Goal: Information Seeking & Learning: Find specific fact

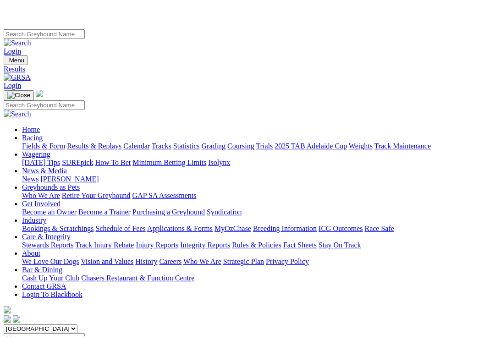
scroll to position [59, 0]
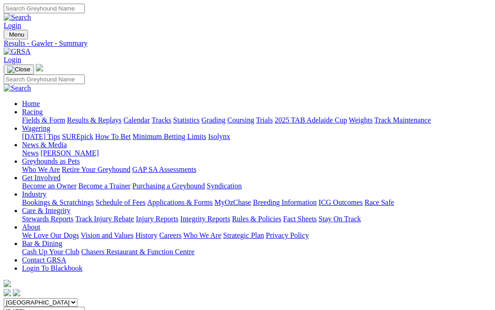
click at [41, 116] on link "Fields & Form" at bounding box center [43, 120] width 43 height 8
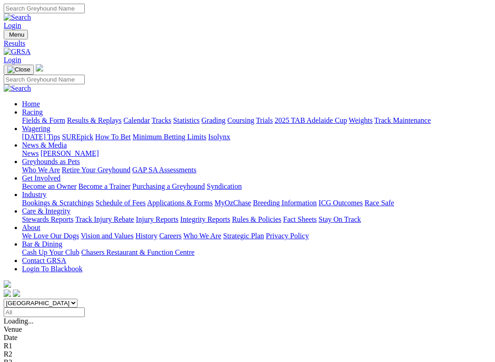
click at [37, 116] on link "Fields & Form" at bounding box center [43, 120] width 43 height 8
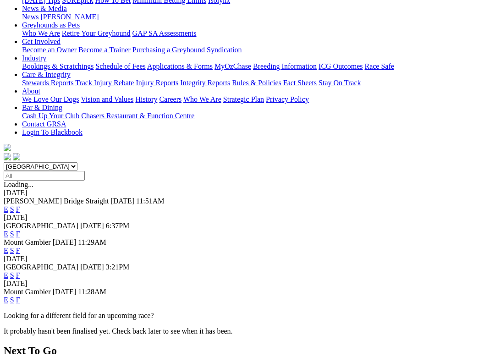
scroll to position [136, 0]
click at [20, 271] on link "F" at bounding box center [18, 275] width 4 height 8
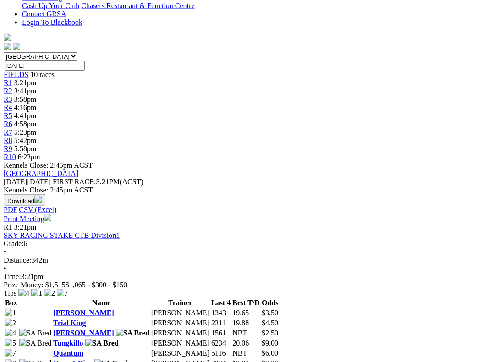
scroll to position [247, 0]
click at [56, 310] on link "Quantum" at bounding box center [68, 352] width 30 height 8
